Goal: Information Seeking & Learning: Learn about a topic

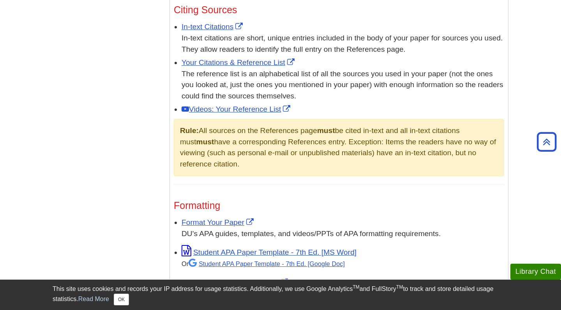
scroll to position [472, 0]
click at [249, 106] on link "Videos: Your Reference List" at bounding box center [237, 110] width 111 height 8
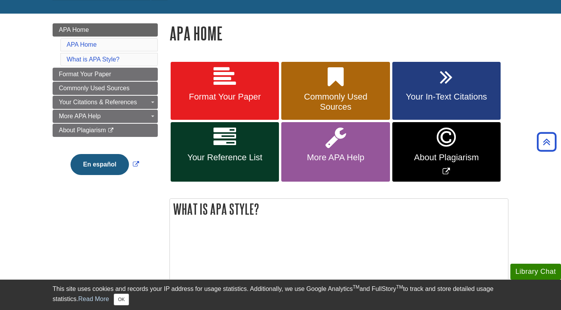
scroll to position [92, 0]
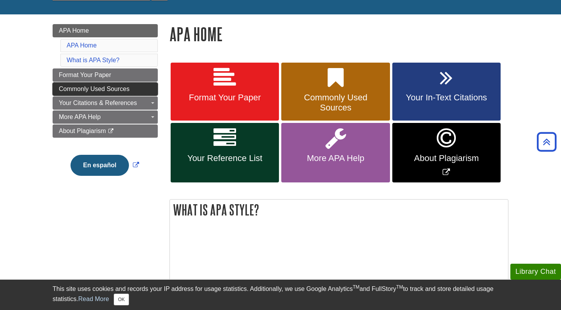
click at [127, 86] on span "Commonly Used Sources" at bounding box center [94, 89] width 71 height 7
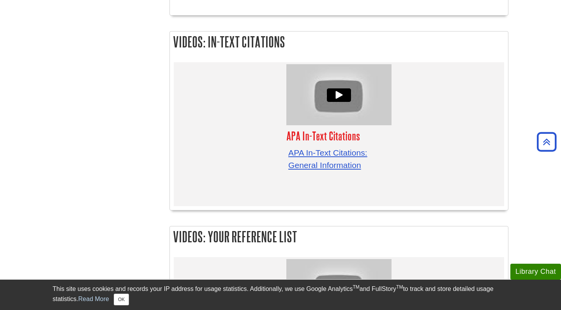
scroll to position [1186, 0]
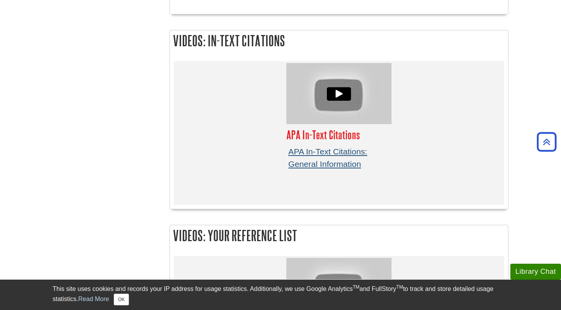
click at [307, 147] on link "APA In-Text Citations: General Information" at bounding box center [327, 157] width 79 height 21
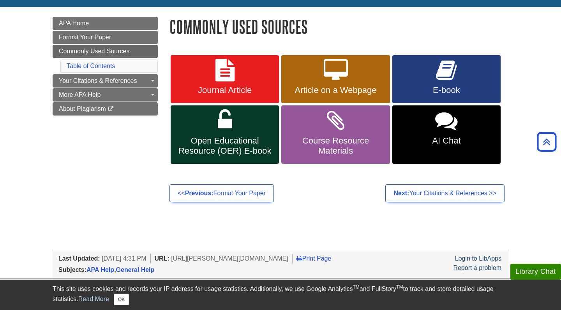
scroll to position [99, 0]
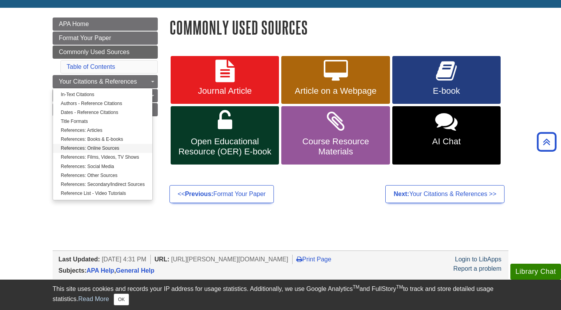
click at [113, 147] on link "References: Online Sources" at bounding box center [102, 148] width 99 height 9
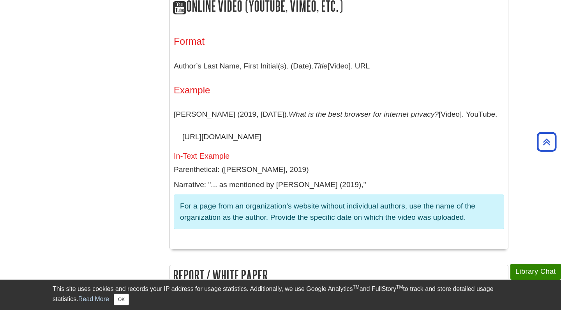
scroll to position [2167, 0]
